Goal: Check status: Check status

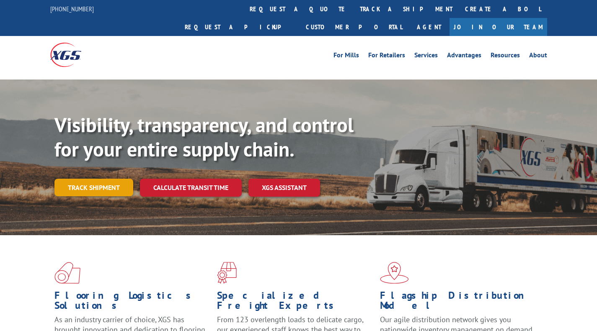
click at [74, 179] on link "Track shipment" at bounding box center [93, 188] width 79 height 18
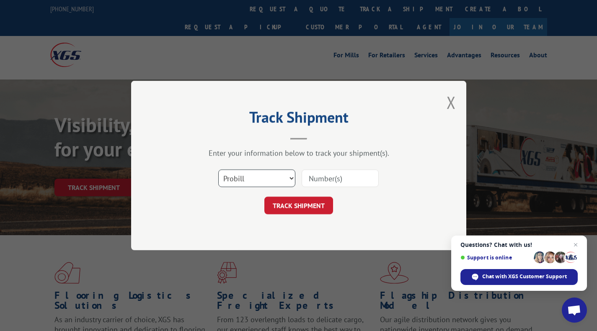
click at [286, 178] on select "Select category... Probill BOL PO" at bounding box center [256, 179] width 77 height 18
select select "bol"
click at [218, 170] on select "Select category... Probill BOL PO" at bounding box center [256, 179] width 77 height 18
click at [359, 180] on input at bounding box center [340, 179] width 77 height 18
type input "5193906"
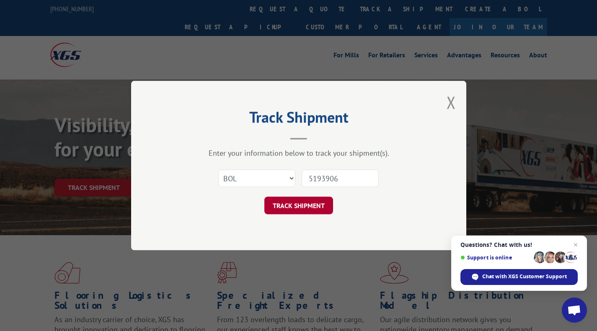
click at [310, 206] on button "TRACK SHIPMENT" at bounding box center [298, 206] width 69 height 18
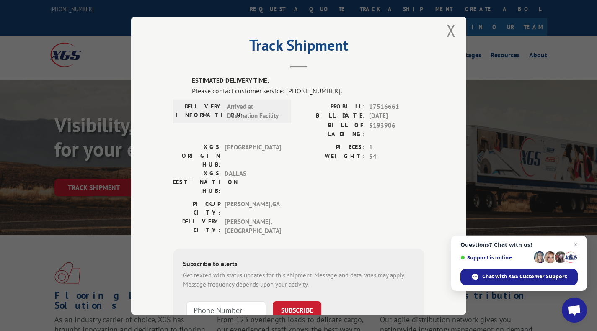
scroll to position [5, 0]
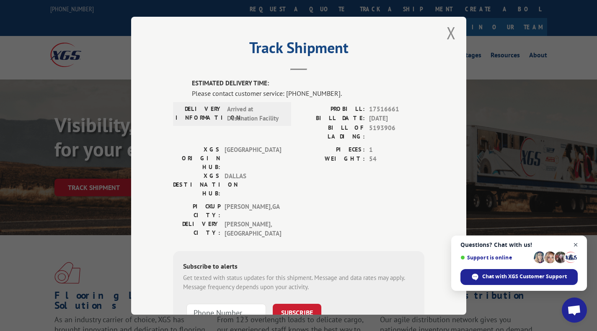
click at [575, 245] on span "Close chat" at bounding box center [575, 245] width 10 height 10
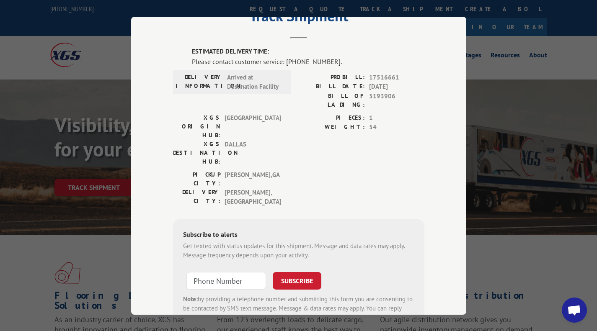
scroll to position [62, 0]
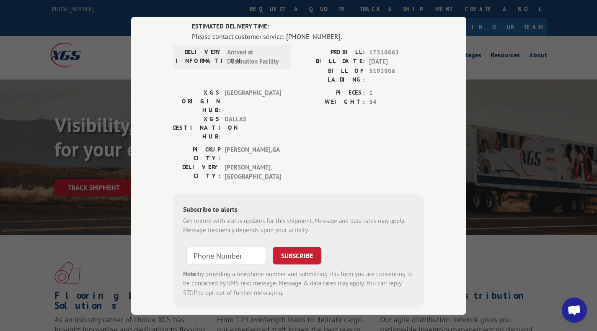
click at [246, 247] on input at bounding box center [226, 256] width 80 height 18
type input "+1 (___) ___-____"
click at [309, 247] on button "SUBSCRIBE" at bounding box center [297, 256] width 49 height 18
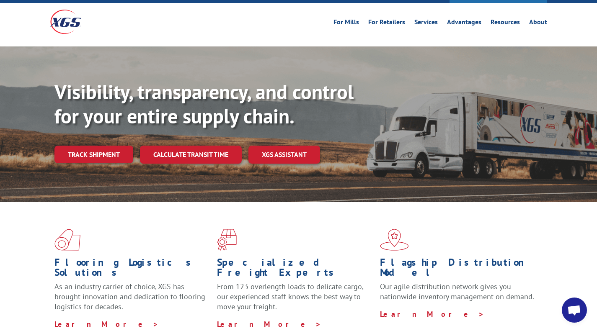
scroll to position [37, 0]
